Goal: Transaction & Acquisition: Obtain resource

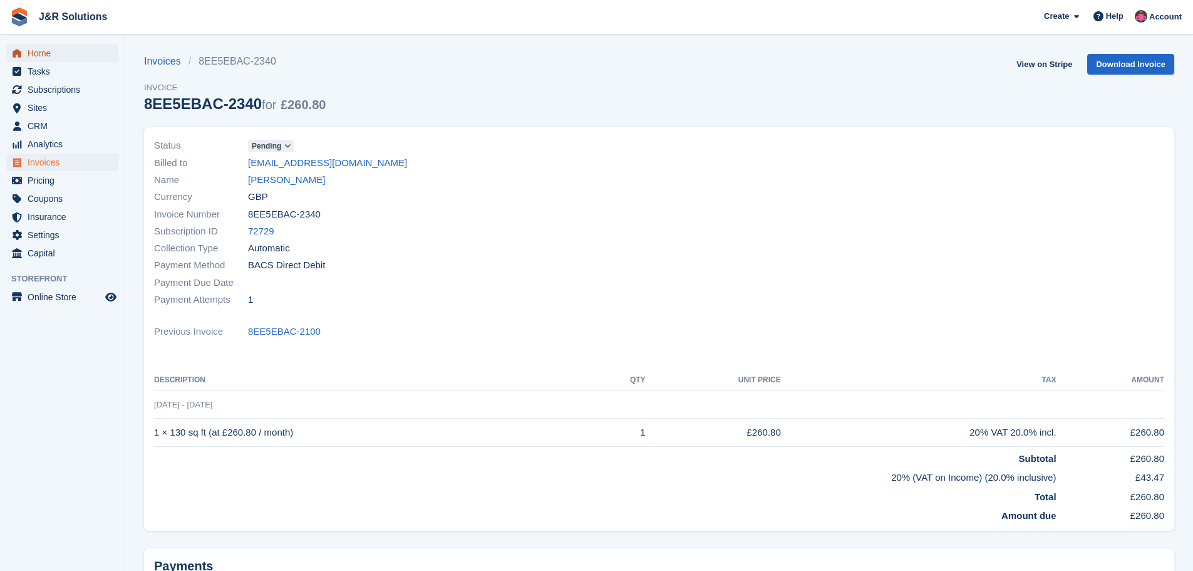
click at [29, 55] on span "Home" at bounding box center [65, 53] width 75 height 18
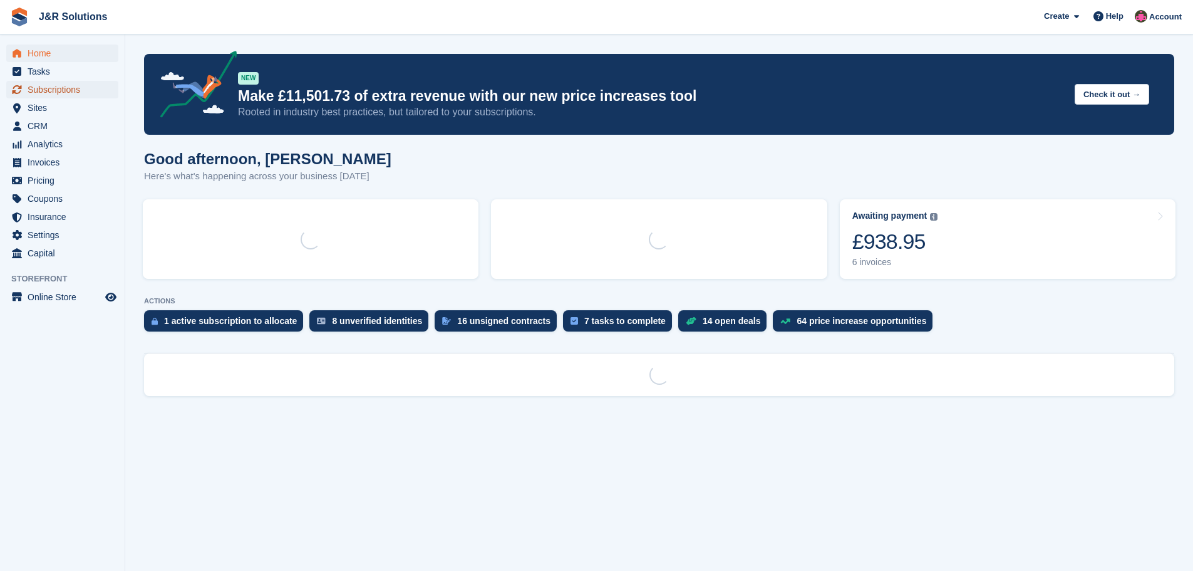
click at [61, 90] on span "Subscriptions" at bounding box center [65, 90] width 75 height 18
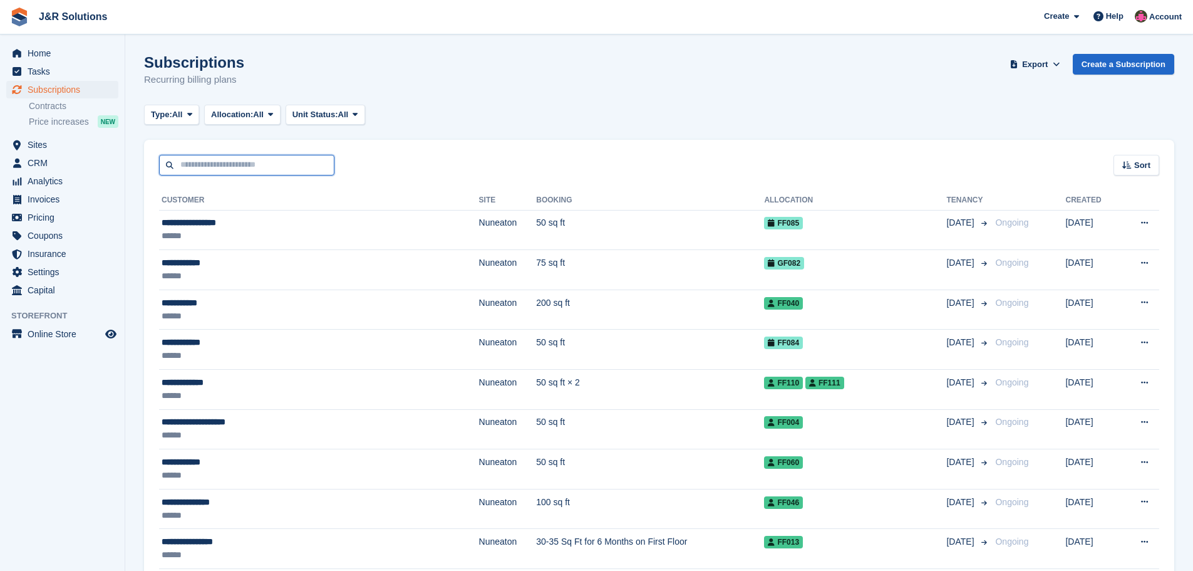
click at [219, 163] on input "text" at bounding box center [246, 165] width 175 height 21
type input "****"
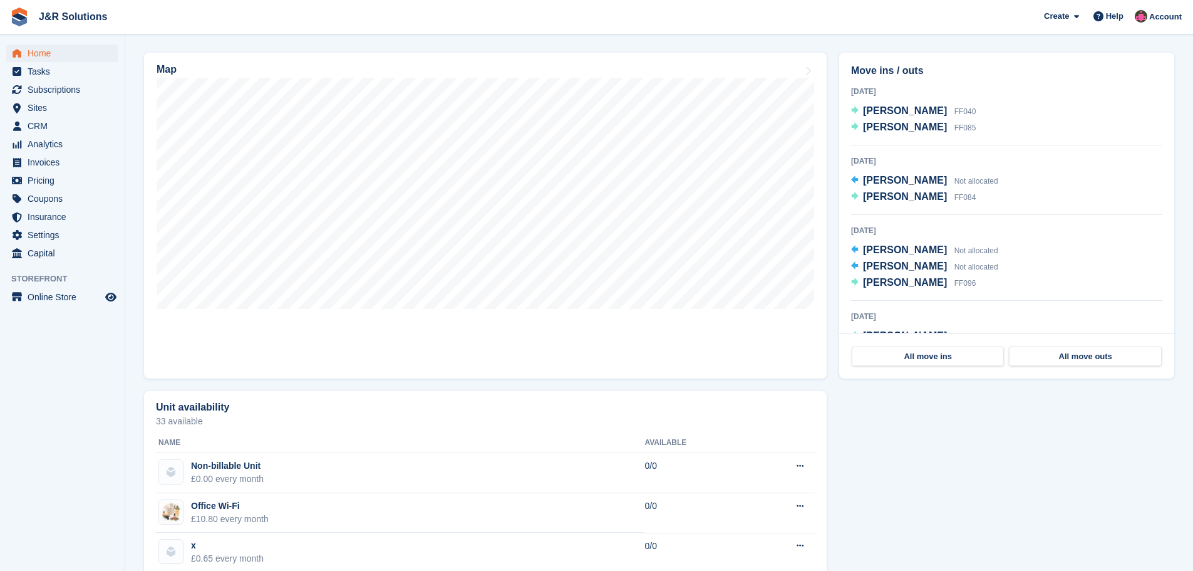
scroll to position [376, 0]
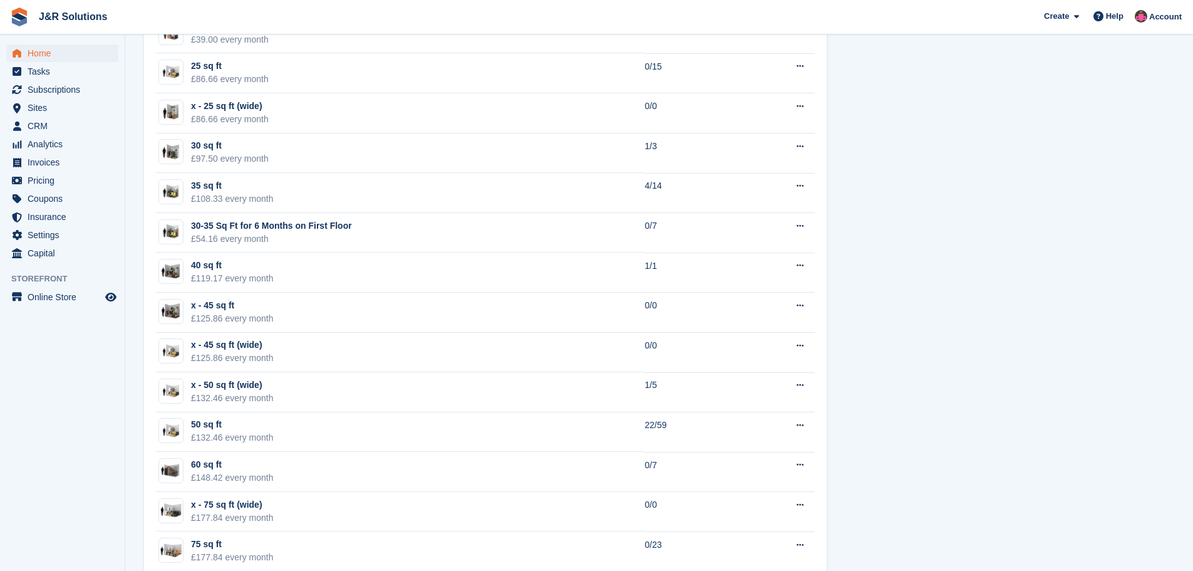
scroll to position [877, 0]
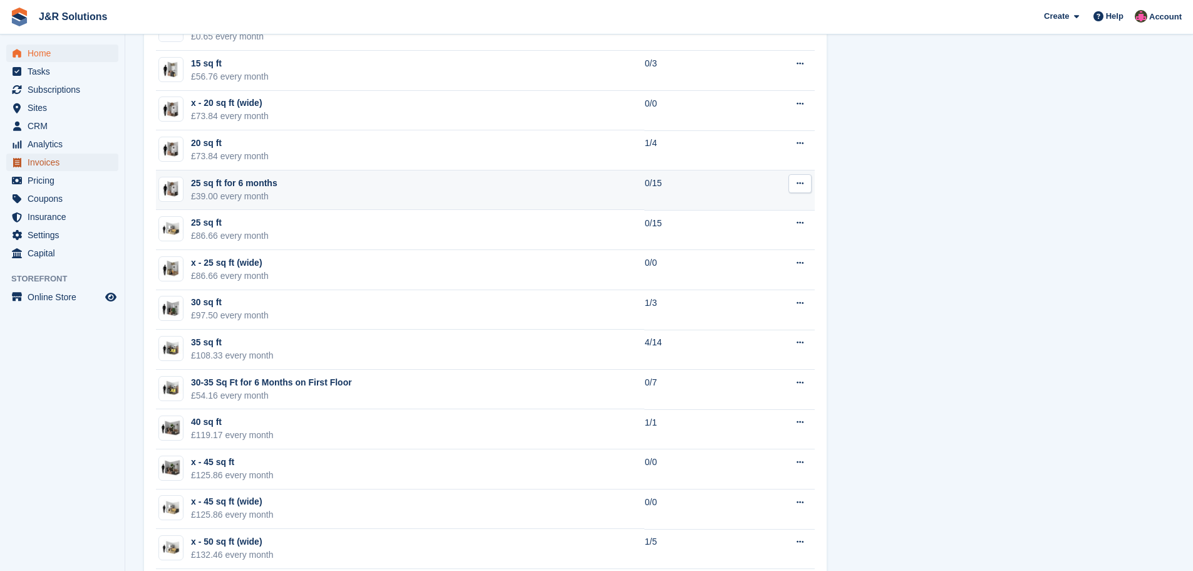
drag, startPoint x: 45, startPoint y: 157, endPoint x: 181, endPoint y: 178, distance: 137.6
click at [45, 157] on span "Invoices" at bounding box center [65, 162] width 75 height 18
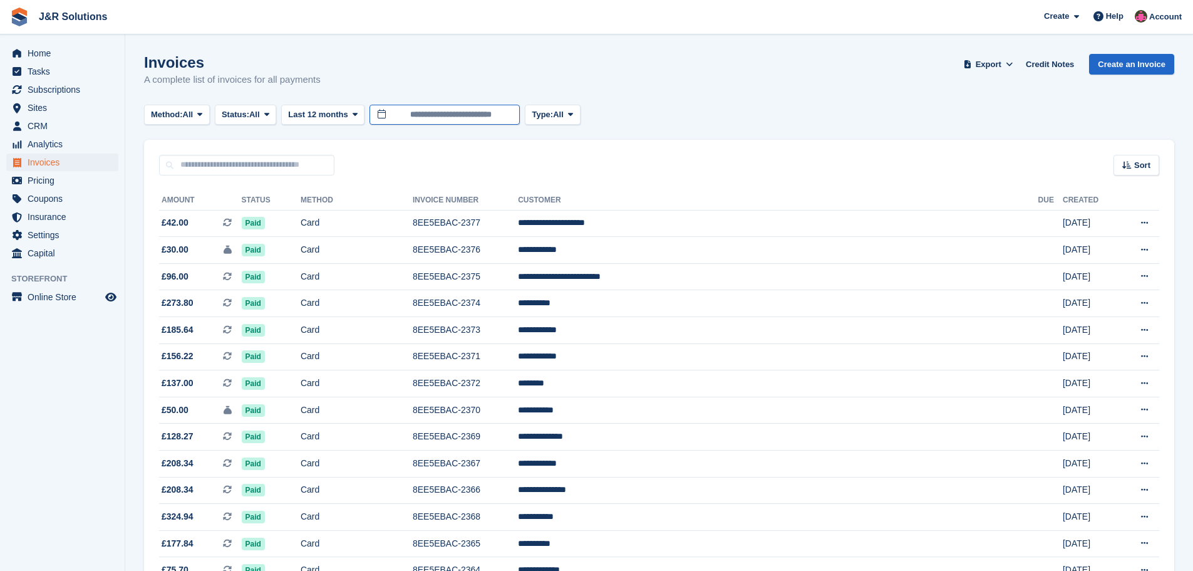
click at [408, 113] on input "**********" at bounding box center [445, 115] width 150 height 21
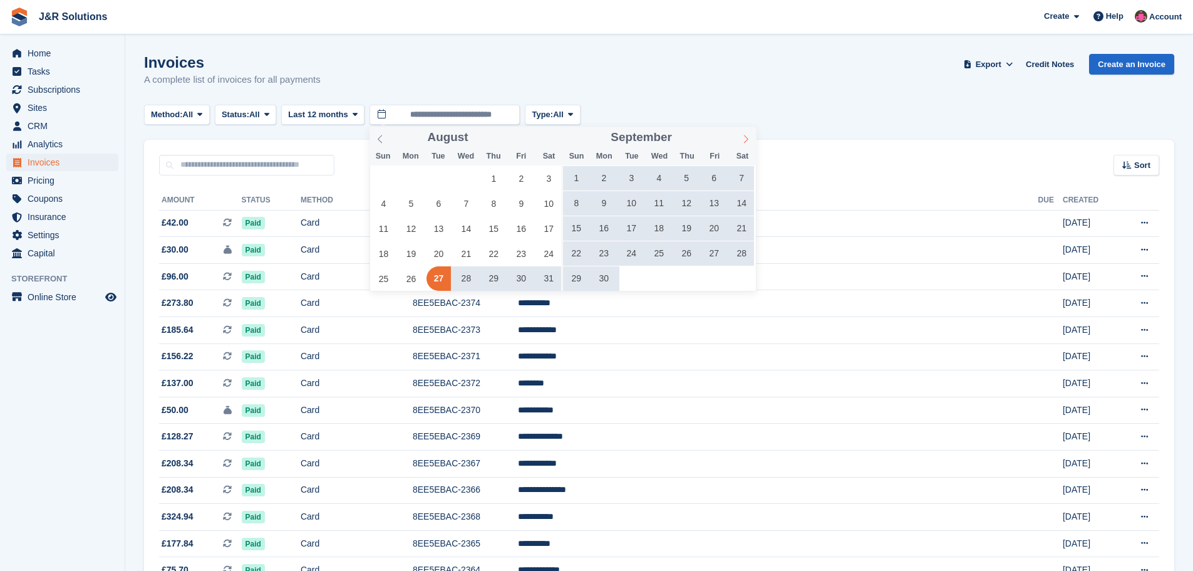
click at [745, 138] on icon at bounding box center [746, 139] width 9 height 9
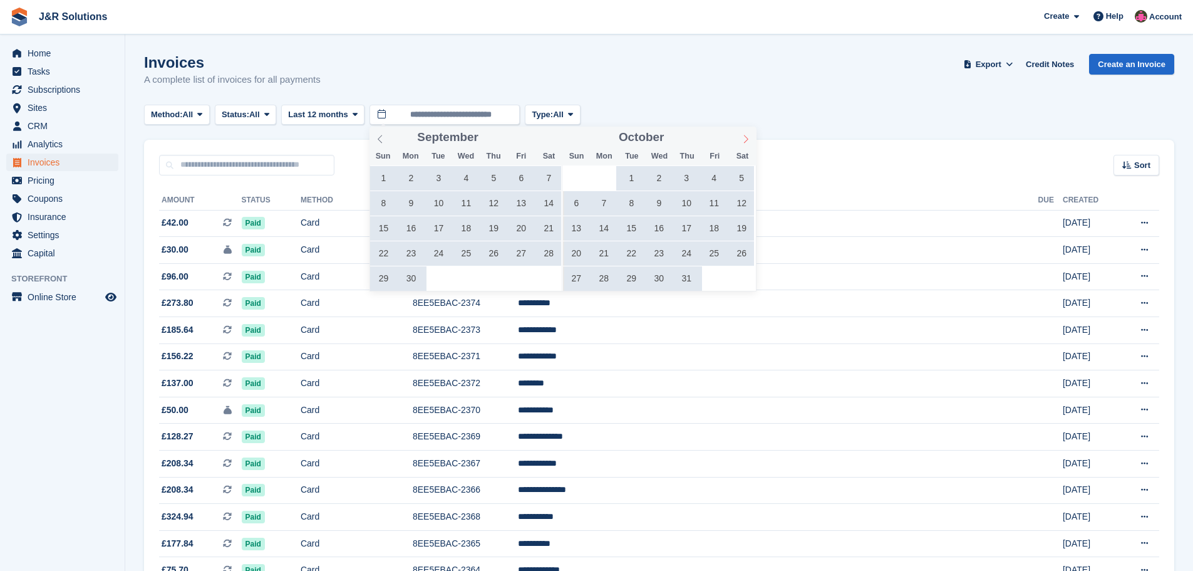
click at [745, 138] on icon at bounding box center [746, 139] width 9 height 9
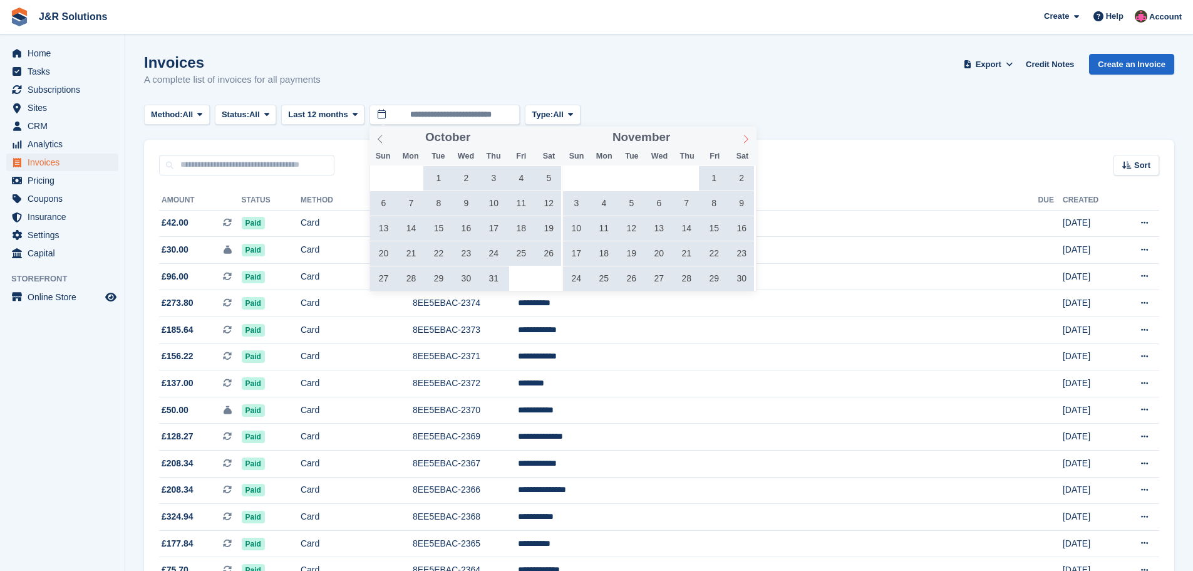
click at [745, 138] on icon at bounding box center [746, 139] width 9 height 9
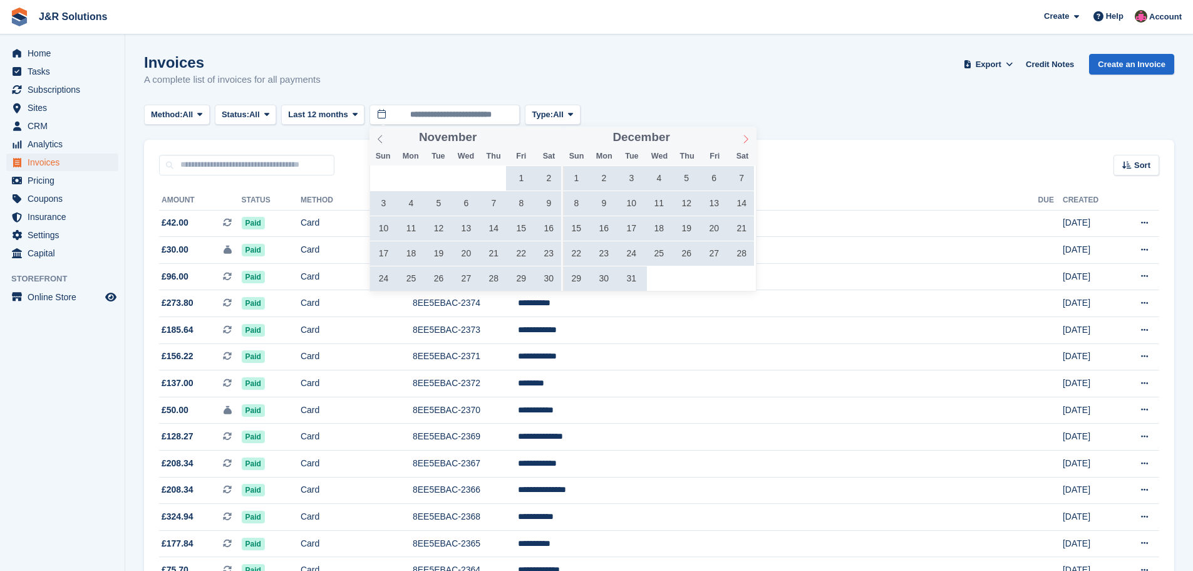
click at [745, 138] on icon at bounding box center [746, 139] width 9 height 9
type input "****"
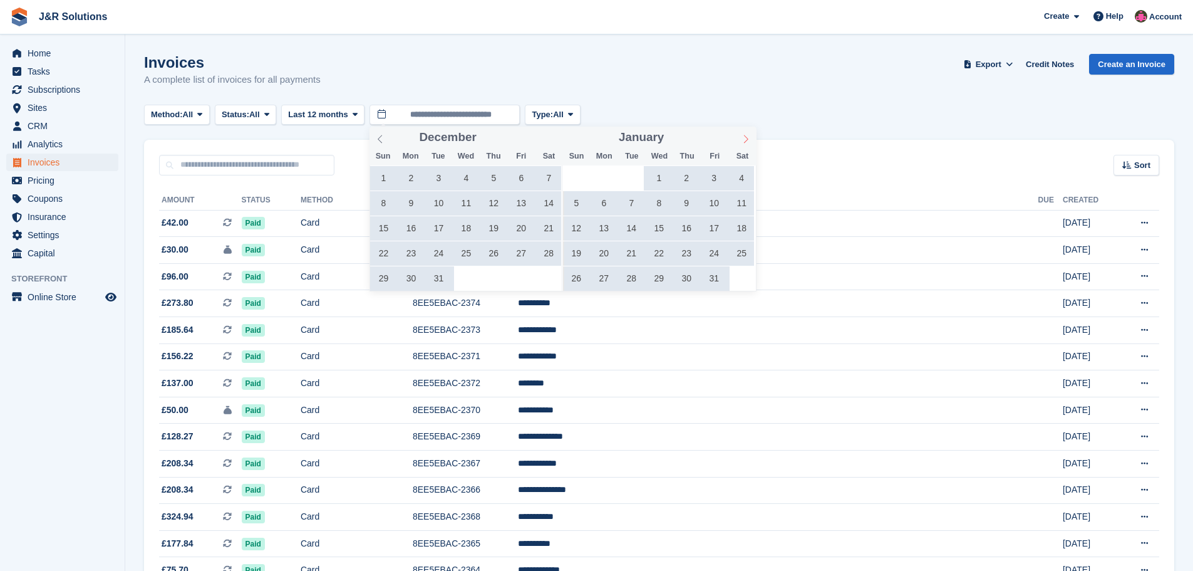
click at [745, 138] on icon at bounding box center [746, 139] width 9 height 9
type input "****"
click at [745, 138] on icon at bounding box center [746, 139] width 9 height 9
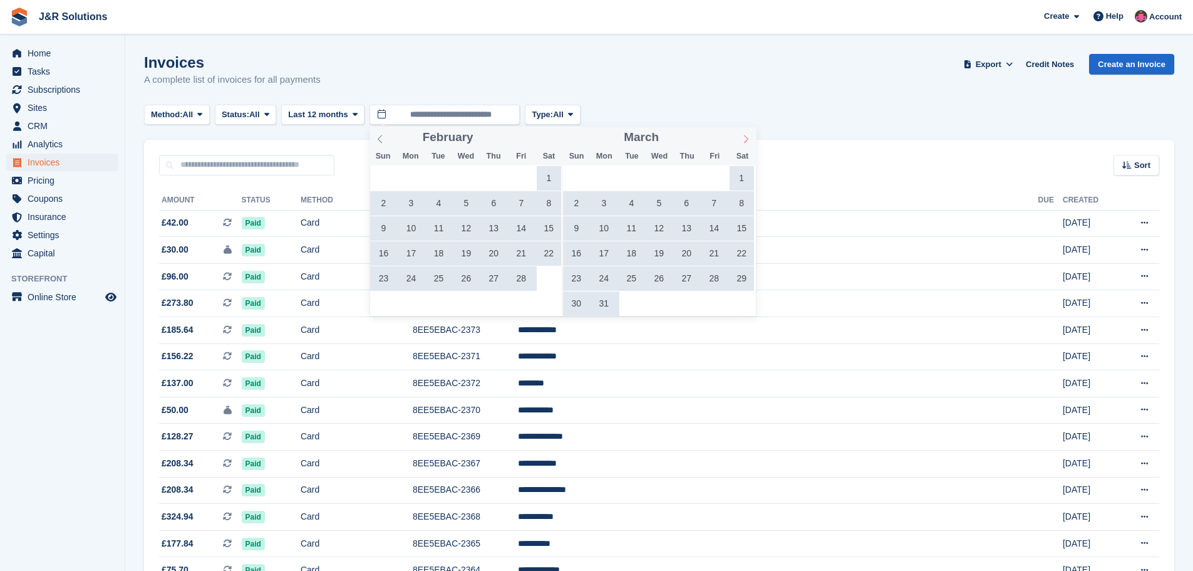
click at [745, 138] on icon at bounding box center [746, 139] width 9 height 9
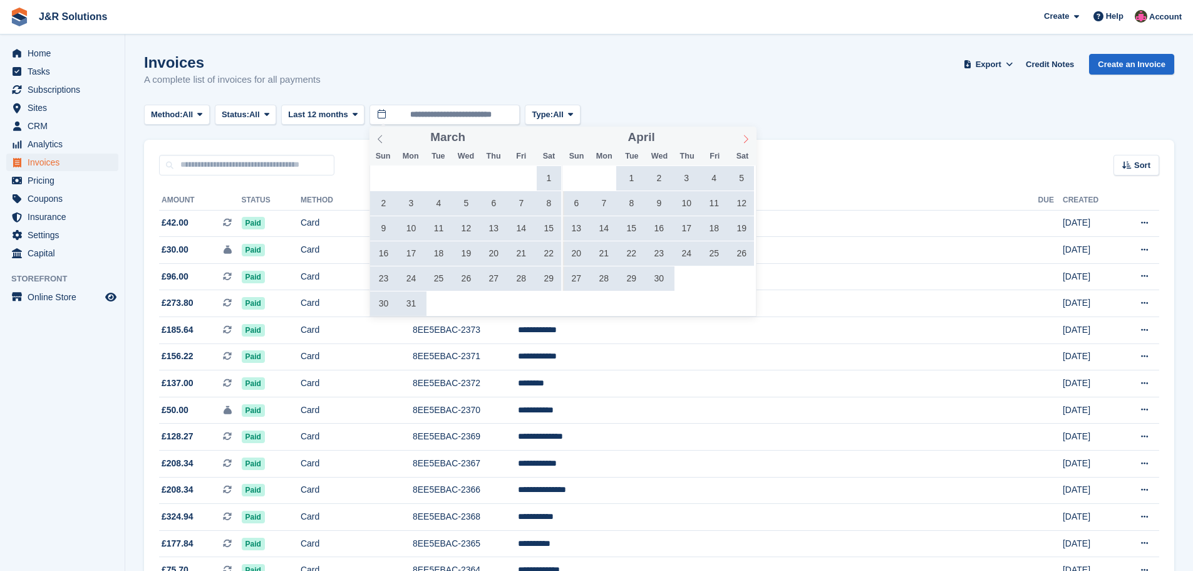
click at [745, 138] on icon at bounding box center [746, 139] width 9 height 9
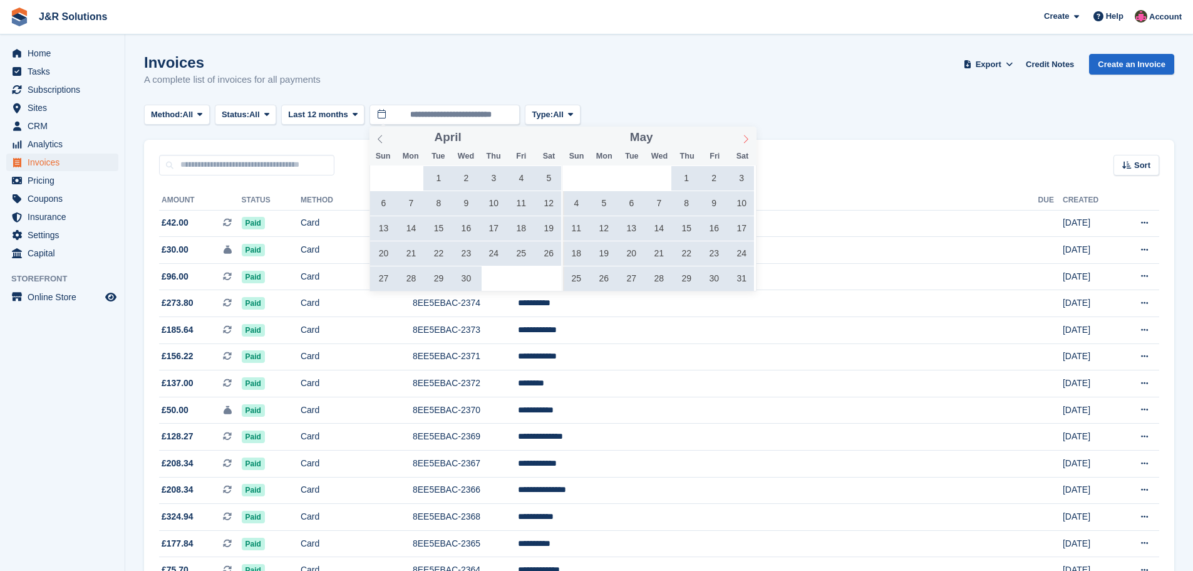
click at [745, 138] on icon at bounding box center [746, 139] width 9 height 9
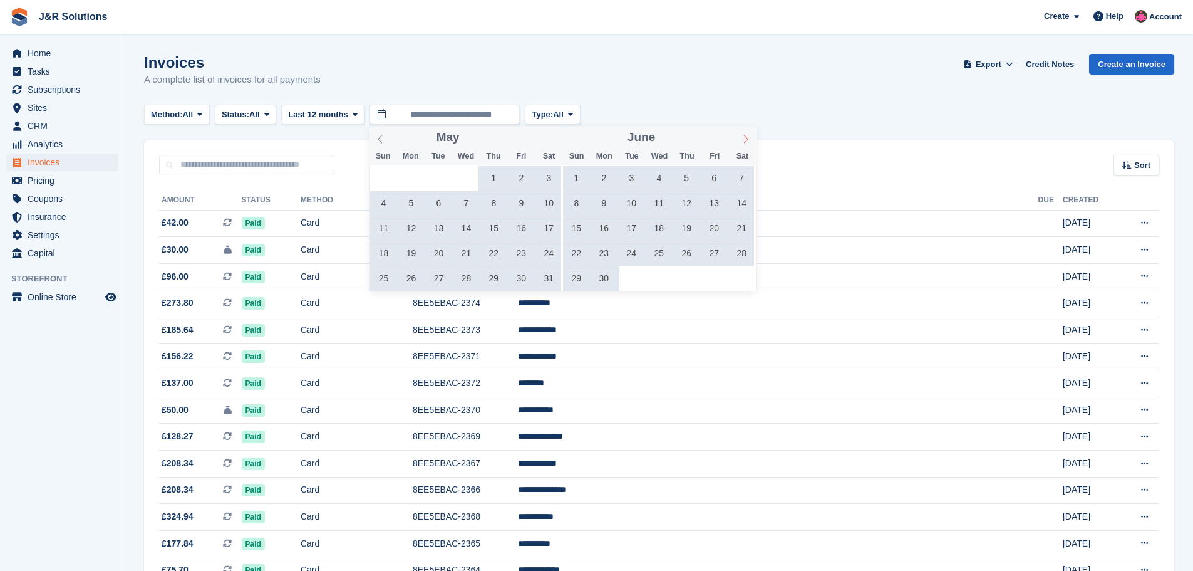
click at [745, 138] on icon at bounding box center [746, 139] width 9 height 9
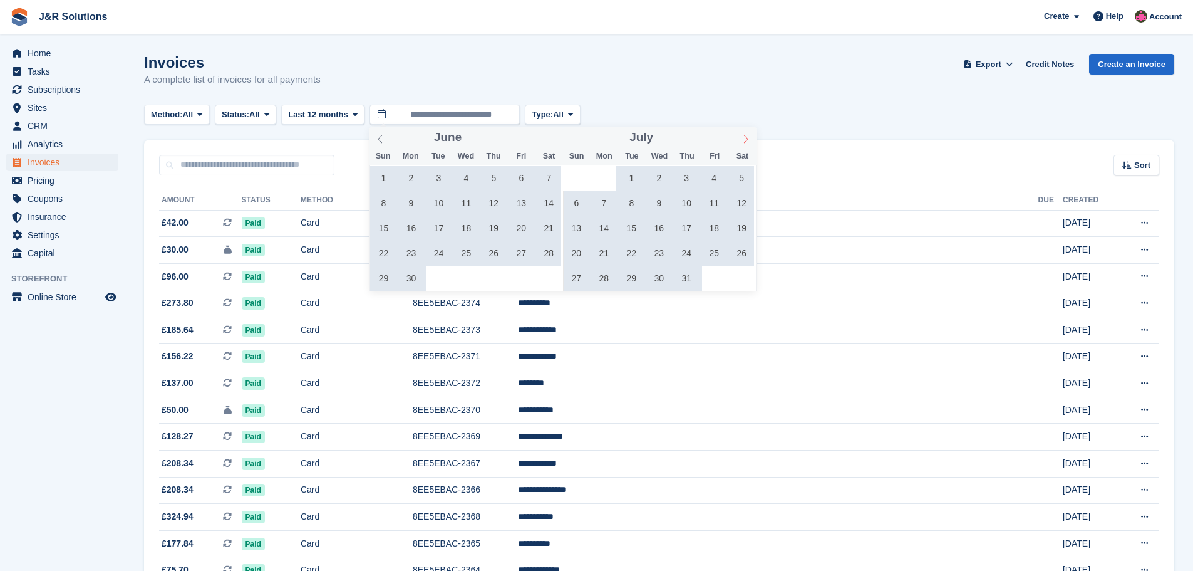
click at [745, 138] on icon at bounding box center [746, 139] width 9 height 9
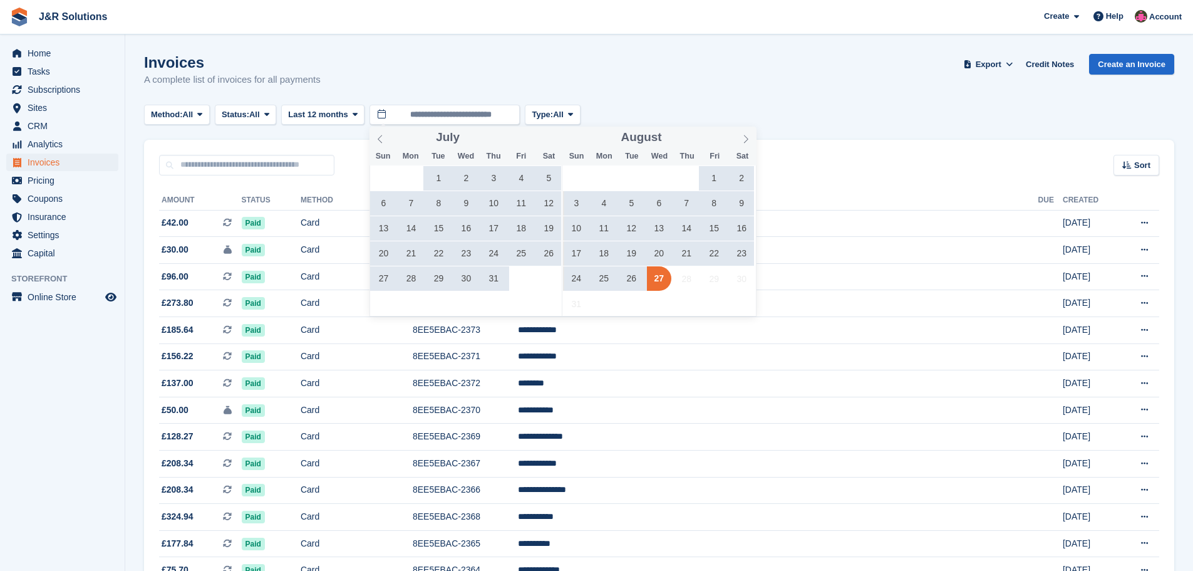
click at [688, 254] on span "21" at bounding box center [687, 253] width 24 height 24
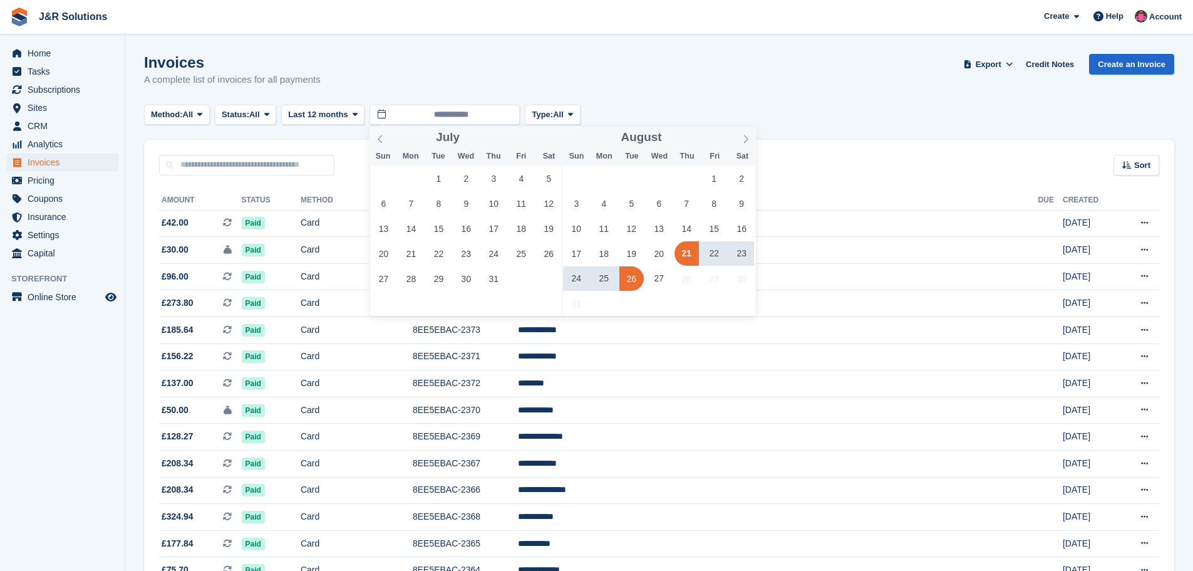
click at [638, 280] on span "26" at bounding box center [632, 278] width 24 height 24
type input "**********"
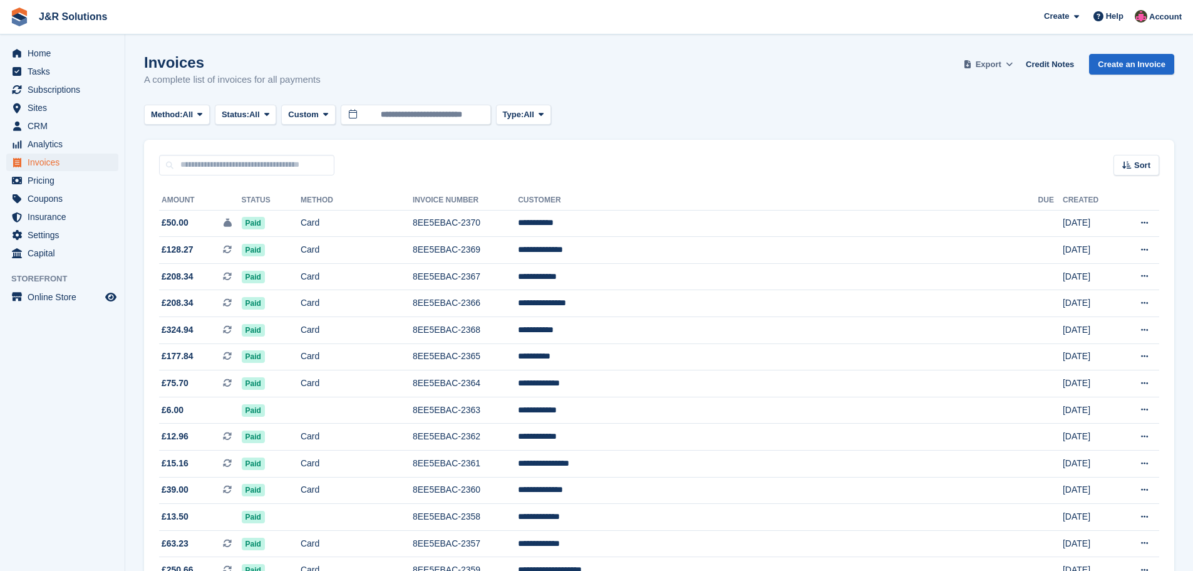
click at [999, 63] on span "Export" at bounding box center [989, 64] width 26 height 13
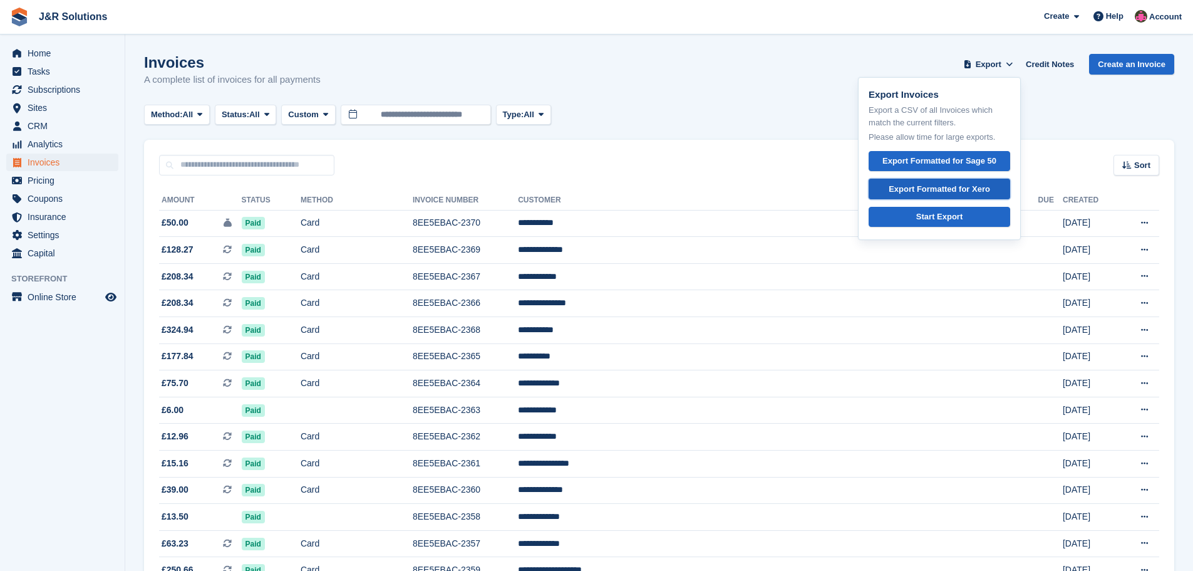
click at [978, 185] on div "Export Formatted for Xero" at bounding box center [939, 189] width 101 height 13
click at [603, 152] on div "Sort Sort by Date created Created (oldest first) Created (newest first)" at bounding box center [659, 158] width 1031 height 36
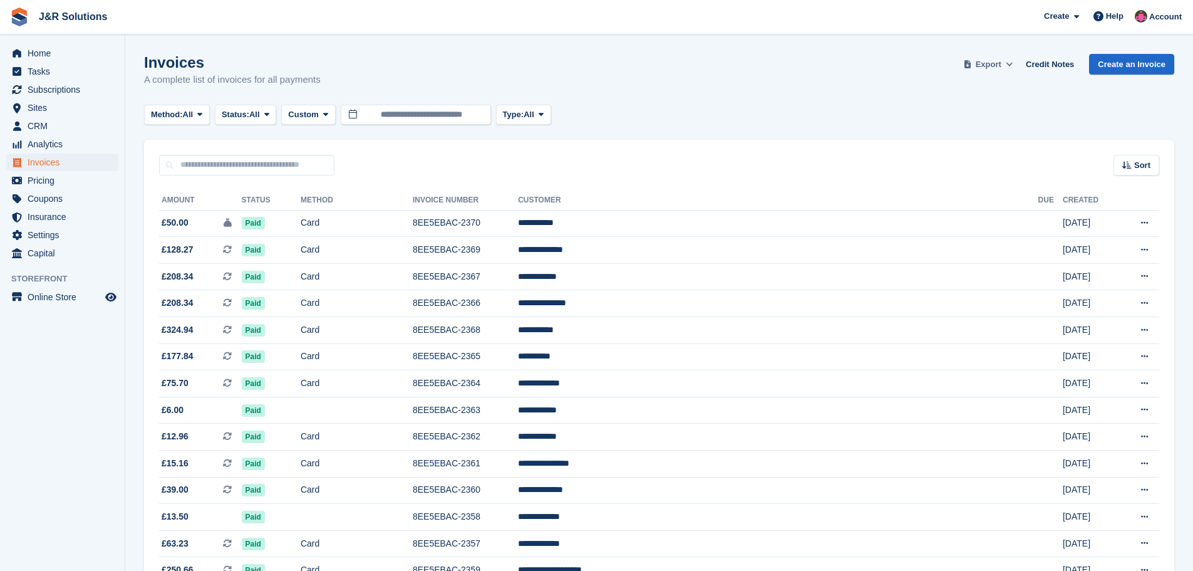
click at [999, 63] on span "Export" at bounding box center [989, 64] width 26 height 13
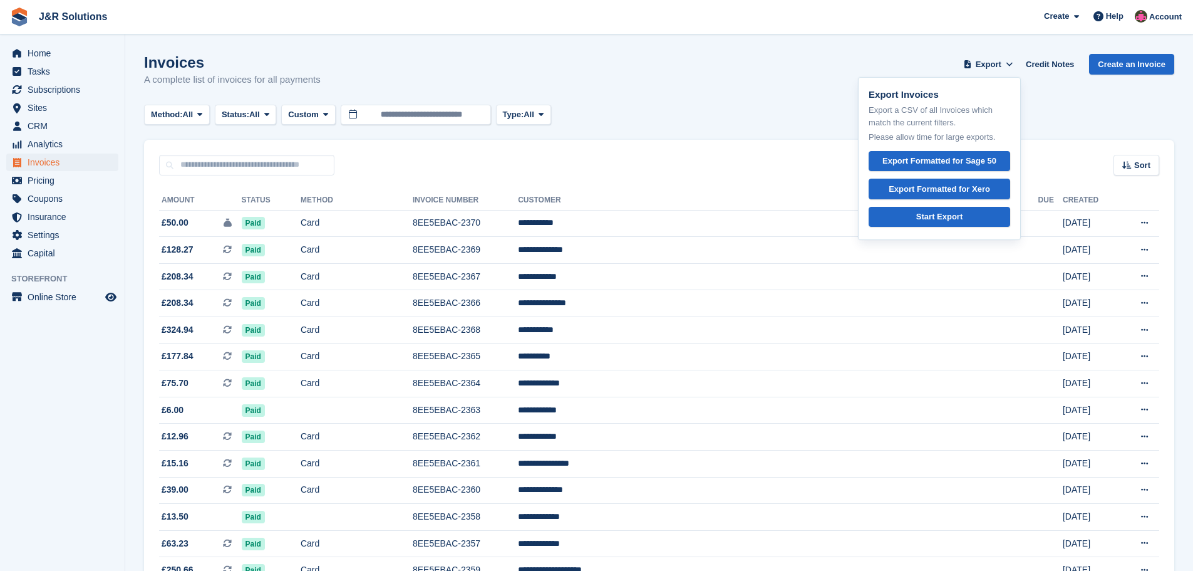
click at [752, 68] on div "Invoices A complete list of invoices for all payments Export Export Invoices Ex…" at bounding box center [659, 78] width 1031 height 48
